Goal: Navigation & Orientation: Find specific page/section

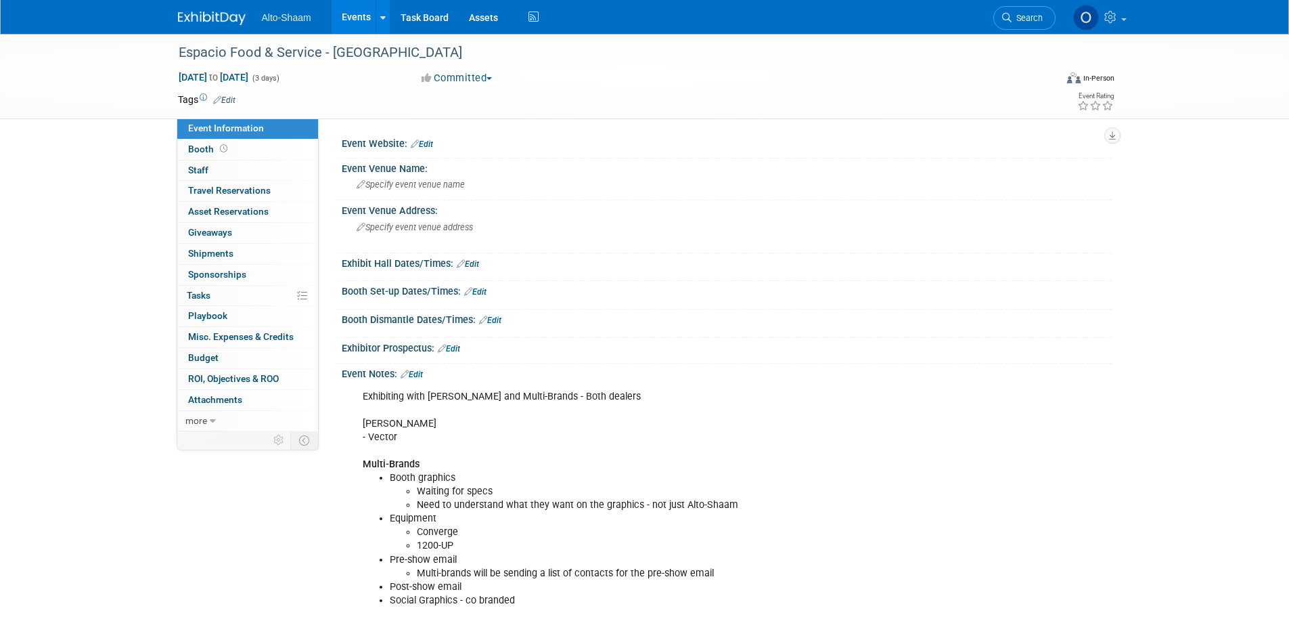
click at [356, 20] on link "Events" at bounding box center [356, 17] width 49 height 34
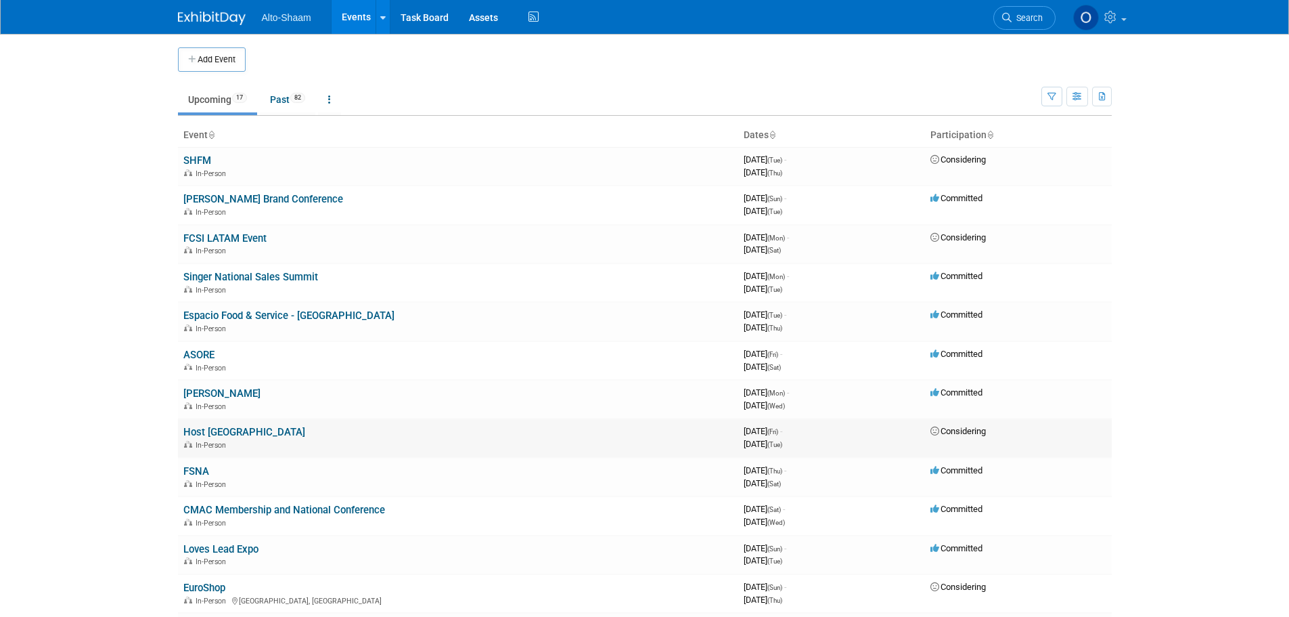
click at [206, 433] on link "Host [GEOGRAPHIC_DATA]" at bounding box center [244, 432] width 122 height 12
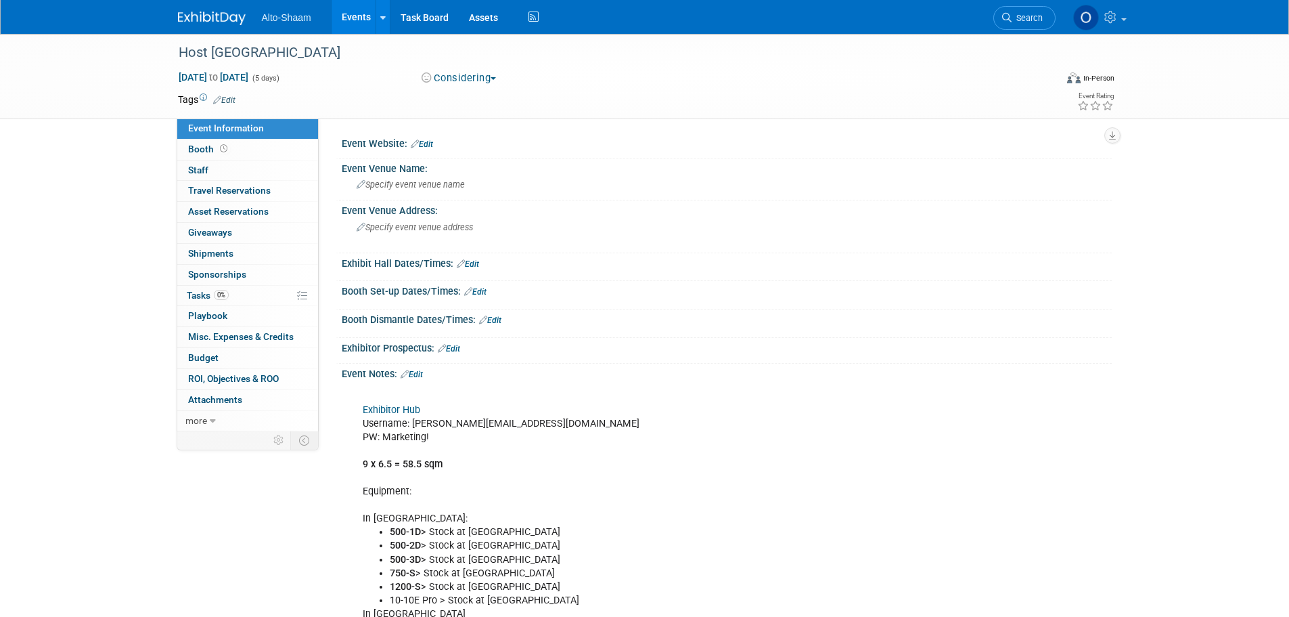
click at [406, 410] on link "Exhibitor Hub" at bounding box center [392, 410] width 58 height 12
